Goal: Information Seeking & Learning: Learn about a topic

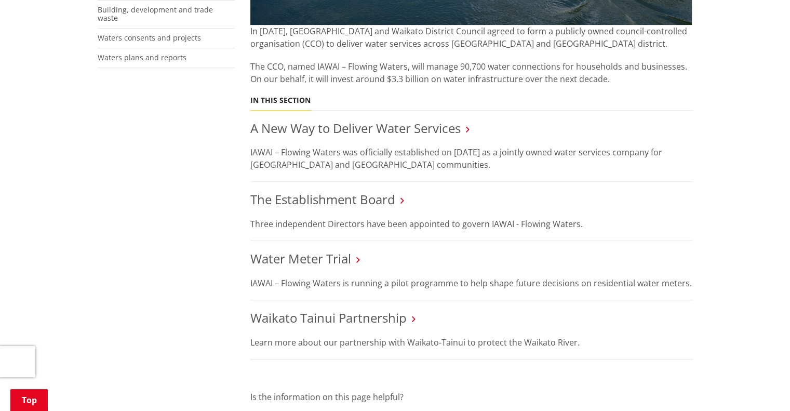
scroll to position [391, 0]
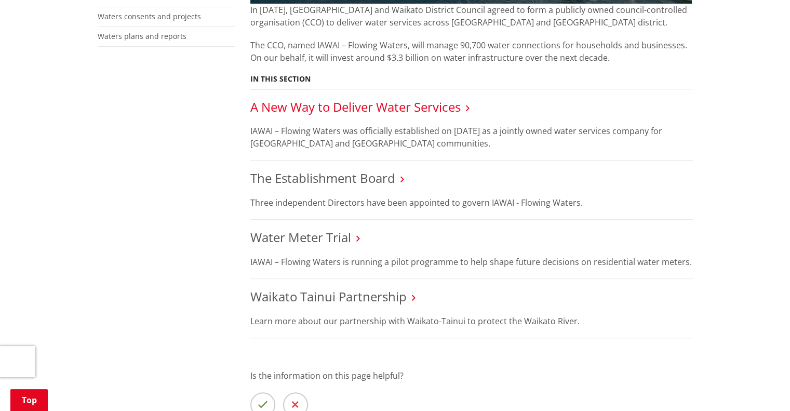
click at [273, 104] on link "A New Way to Deliver Water Services" at bounding box center [355, 106] width 210 height 17
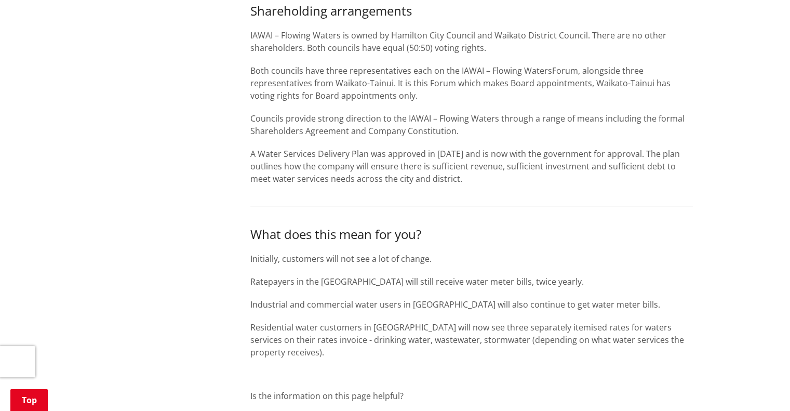
scroll to position [839, 0]
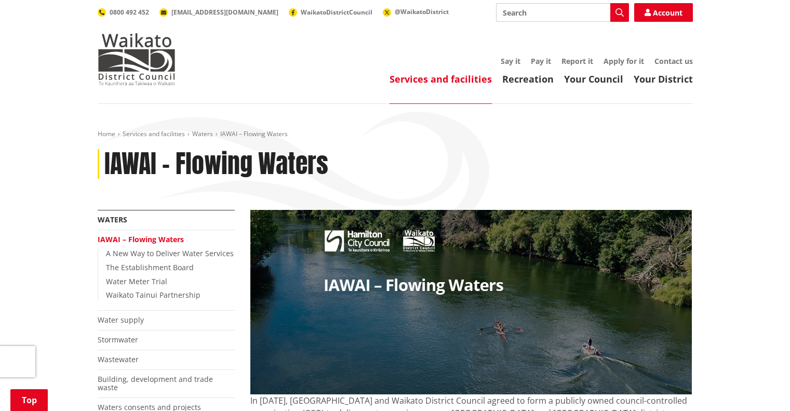
scroll to position [391, 0]
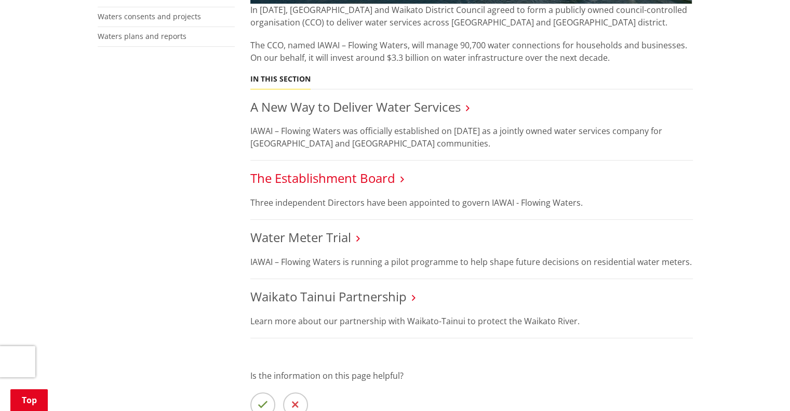
click at [260, 170] on link "The Establishment Board" at bounding box center [322, 177] width 145 height 17
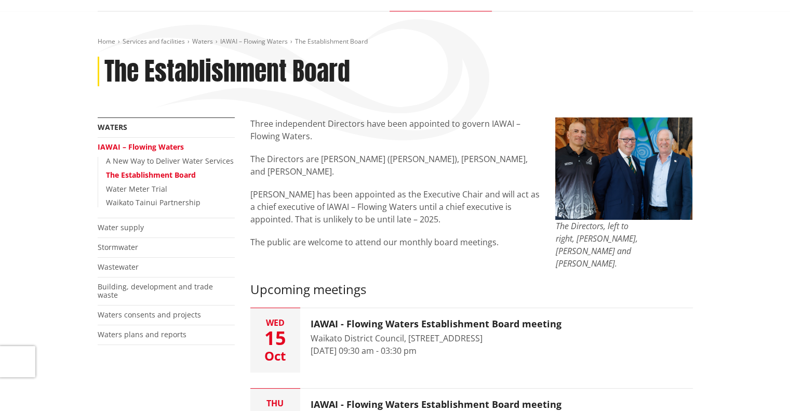
scroll to position [93, 0]
